Goal: Task Accomplishment & Management: Complete application form

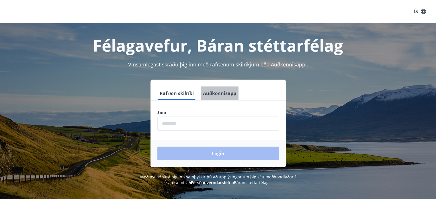
click at [227, 89] on button "Auðkennisapp" at bounding box center [220, 94] width 38 height 14
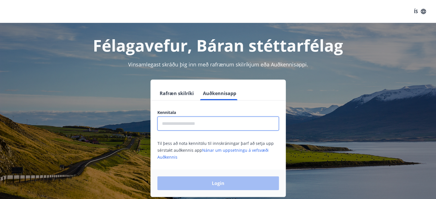
click at [226, 127] on input "text" at bounding box center [218, 124] width 122 height 14
type input "**********"
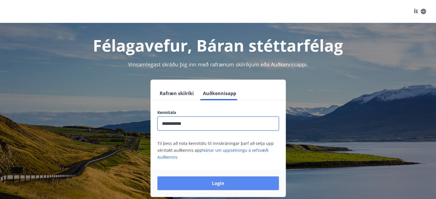
click at [220, 188] on button "Login" at bounding box center [218, 184] width 122 height 14
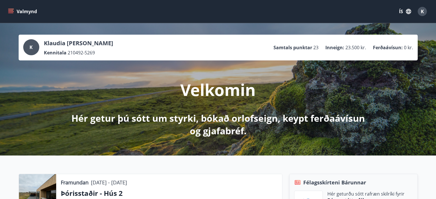
click at [31, 13] on button "Valmynd" at bounding box center [23, 11] width 32 height 10
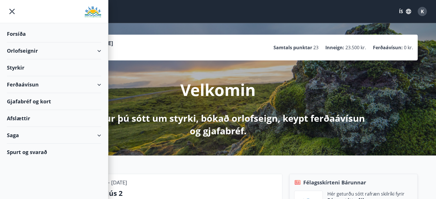
click at [402, 11] on button "ÍS" at bounding box center [405, 11] width 18 height 10
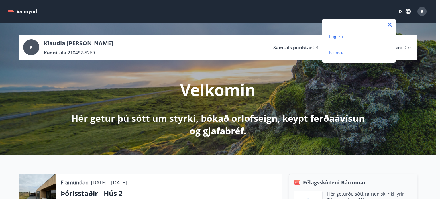
click at [335, 38] on span "English" at bounding box center [336, 36] width 14 height 5
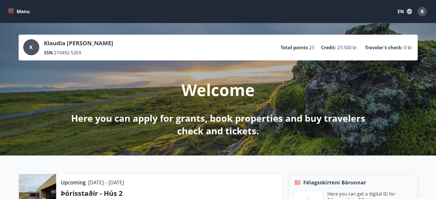
click at [16, 13] on button "Menu" at bounding box center [19, 11] width 25 height 10
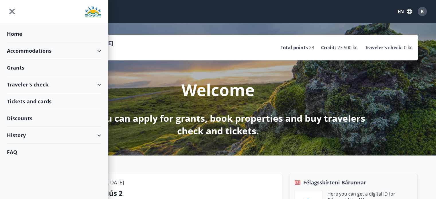
click at [75, 50] on div "Accommodations" at bounding box center [54, 50] width 94 height 17
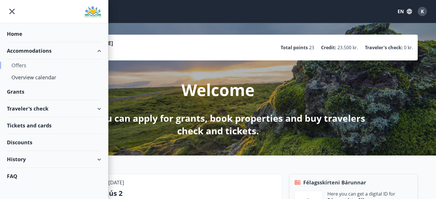
click at [19, 66] on div "Offers" at bounding box center [53, 65] width 85 height 12
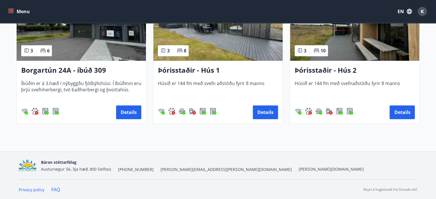
scroll to position [418, 0]
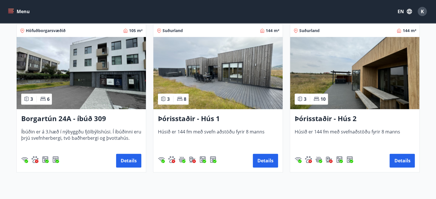
click at [252, 96] on img at bounding box center [217, 73] width 129 height 72
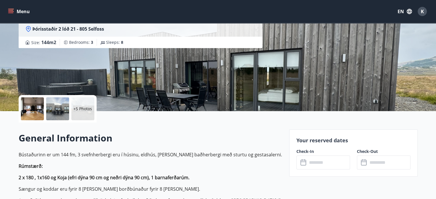
scroll to position [146, 0]
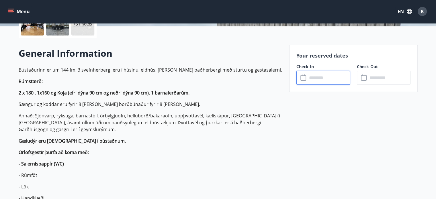
click at [323, 79] on input "text" at bounding box center [328, 78] width 43 height 14
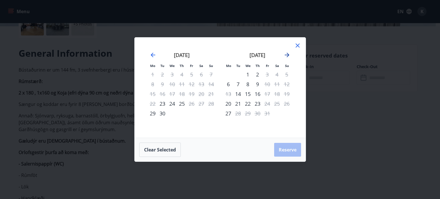
click at [287, 55] on icon "Move forward to switch to the next month." at bounding box center [287, 55] width 5 height 5
click at [327, 76] on div "Mo Tu We Th Fr Sa Su Mo Tu We Th Fr Sa Su October 2025 1 2 3 4 5 6 7 8 9 10 11 …" at bounding box center [220, 99] width 440 height 199
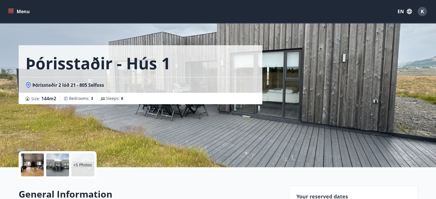
scroll to position [0, 0]
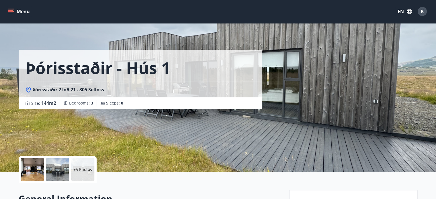
click at [22, 15] on button "Menu" at bounding box center [19, 11] width 25 height 10
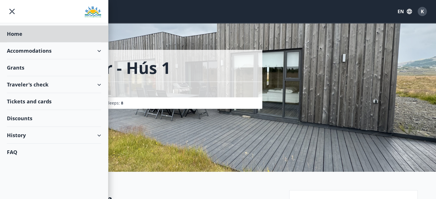
click at [41, 66] on div "Grants" at bounding box center [54, 67] width 94 height 17
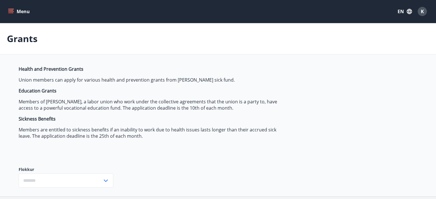
type input "***"
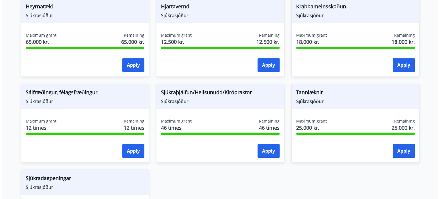
scroll to position [371, 0]
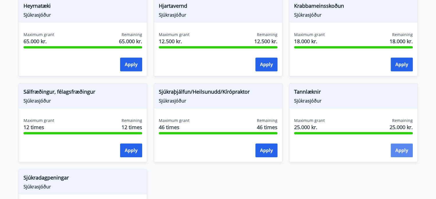
click at [401, 151] on button "Apply" at bounding box center [402, 151] width 22 height 14
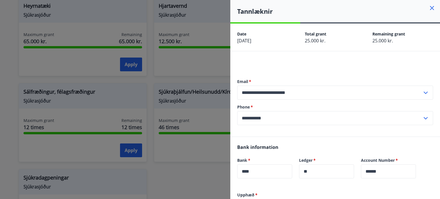
scroll to position [135, 0]
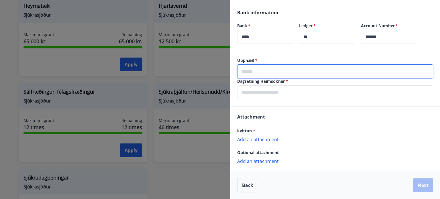
click at [254, 70] on input "text" at bounding box center [335, 71] width 196 height 14
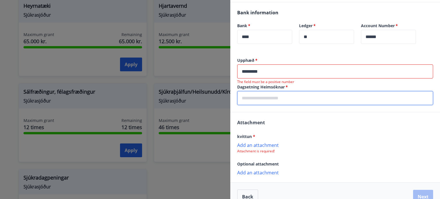
click at [330, 89] on div "Dagsetning Heimsóknar   * ​" at bounding box center [335, 94] width 196 height 21
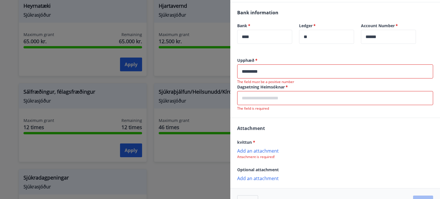
click at [289, 72] on input "*********" at bounding box center [335, 71] width 196 height 14
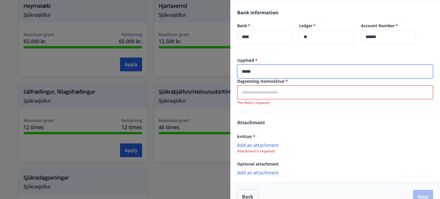
type input "*****"
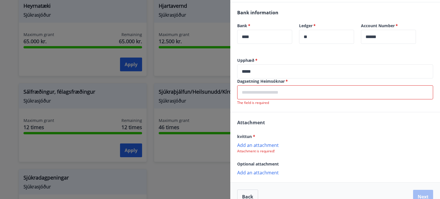
click at [289, 93] on input "text" at bounding box center [335, 92] width 196 height 14
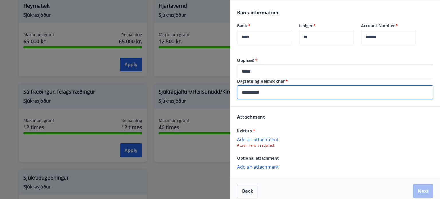
type input "**********"
click at [291, 107] on div "Attachment kvittun * Add an attachment Attachment is required! Optional attachm…" at bounding box center [335, 142] width 210 height 70
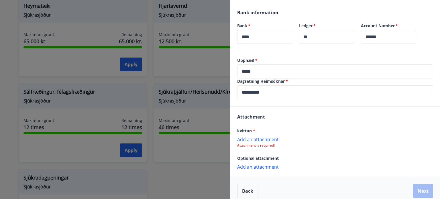
scroll to position [140, 0]
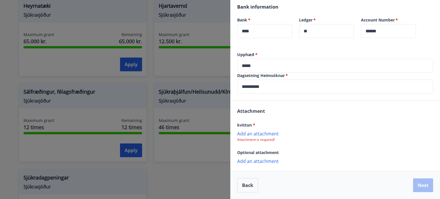
click at [257, 133] on p "Add an attachment" at bounding box center [335, 134] width 196 height 6
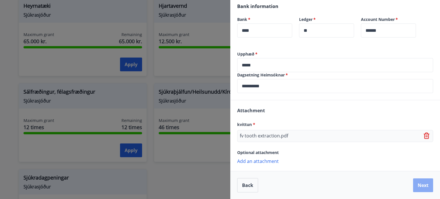
click at [416, 189] on button "Next" at bounding box center [423, 186] width 20 height 14
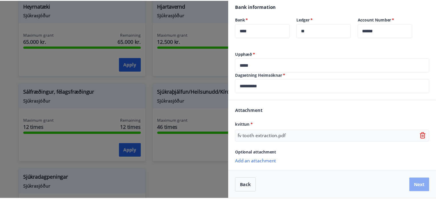
scroll to position [0, 0]
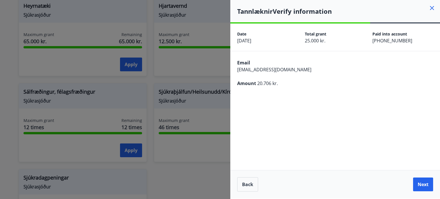
click at [416, 189] on button "Next" at bounding box center [423, 185] width 20 height 14
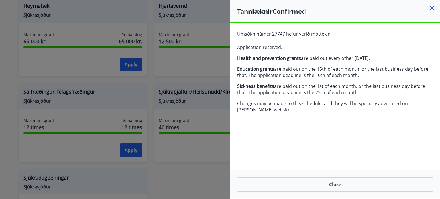
click at [431, 7] on icon at bounding box center [432, 8] width 4 height 4
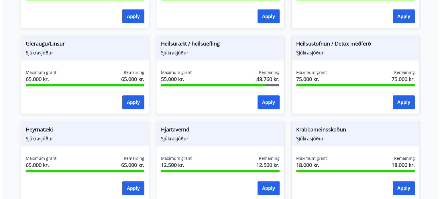
scroll to position [248, 0]
